Goal: Task Accomplishment & Management: Manage account settings

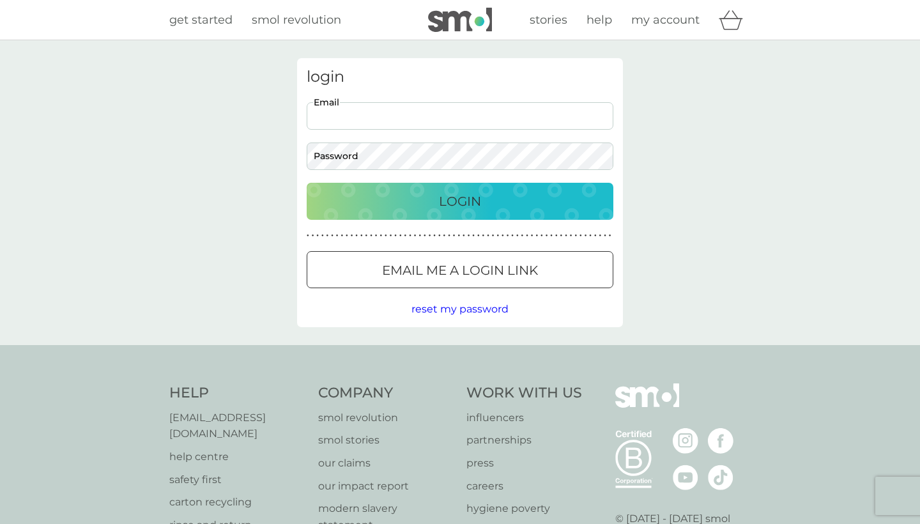
type input "hollygwen@aol.com"
click at [460, 201] on button "Login" at bounding box center [460, 201] width 307 height 37
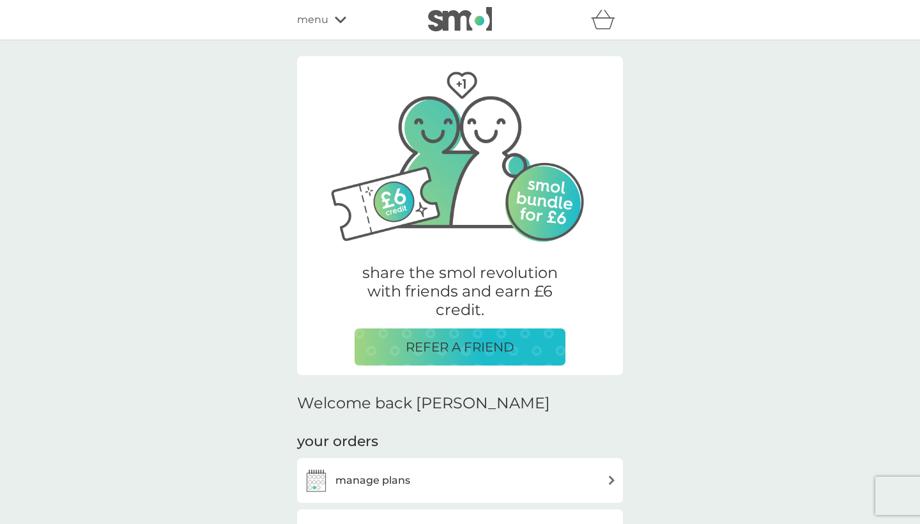
click at [382, 468] on div "manage plans" at bounding box center [357, 481] width 107 height 26
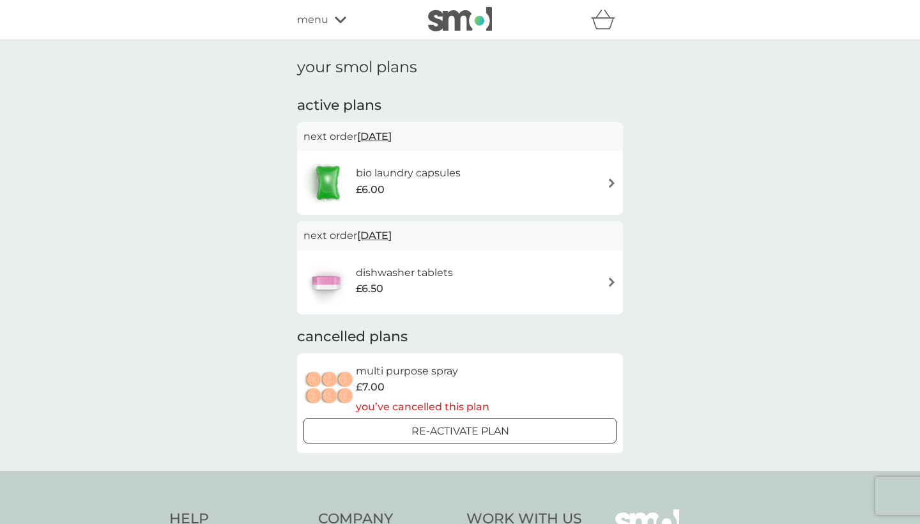
click at [424, 270] on h6 "dishwasher tablets" at bounding box center [404, 273] width 97 height 17
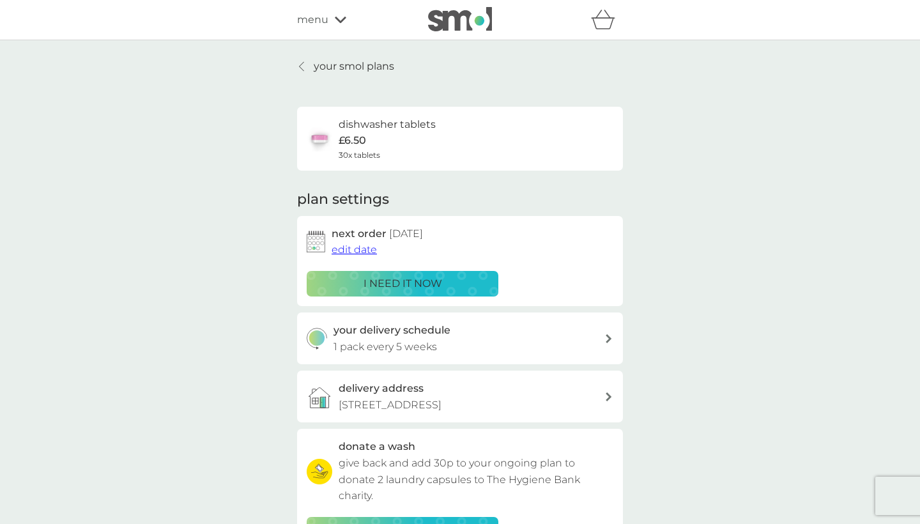
click at [305, 66] on div at bounding box center [302, 66] width 9 height 10
